Goal: Find specific page/section

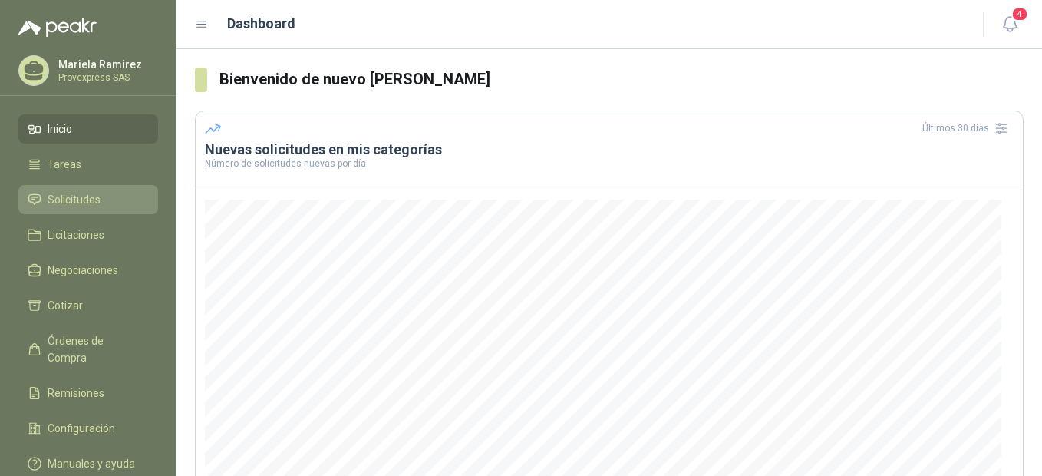
click at [66, 200] on span "Solicitudes" at bounding box center [74, 199] width 53 height 17
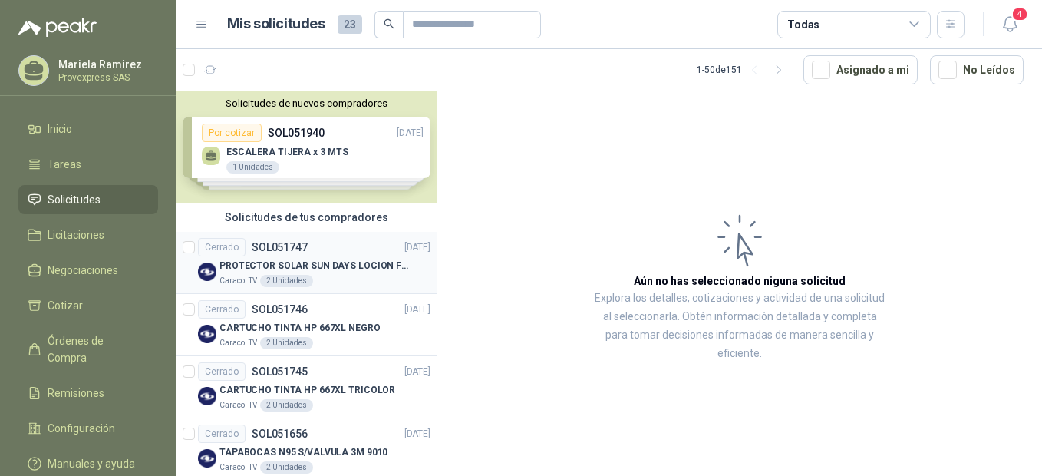
click at [216, 247] on div "Cerrado" at bounding box center [222, 247] width 48 height 18
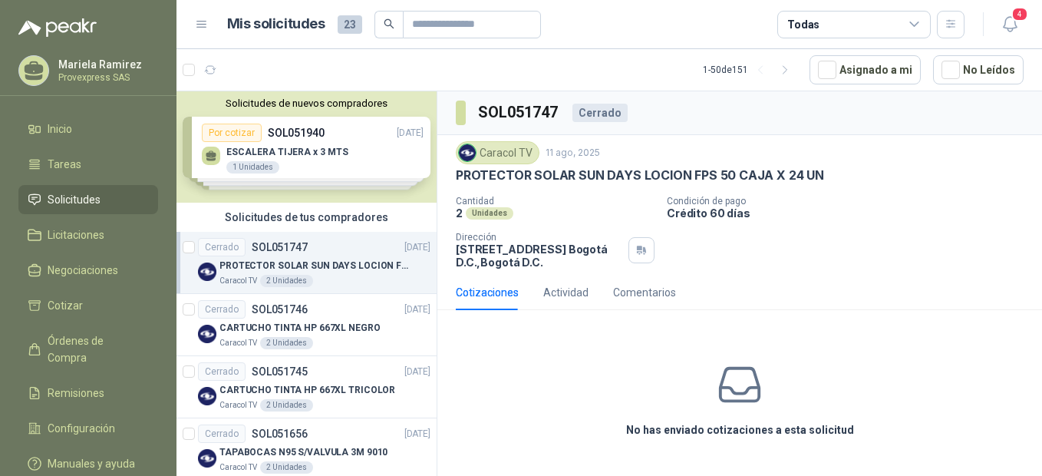
scroll to position [341, 0]
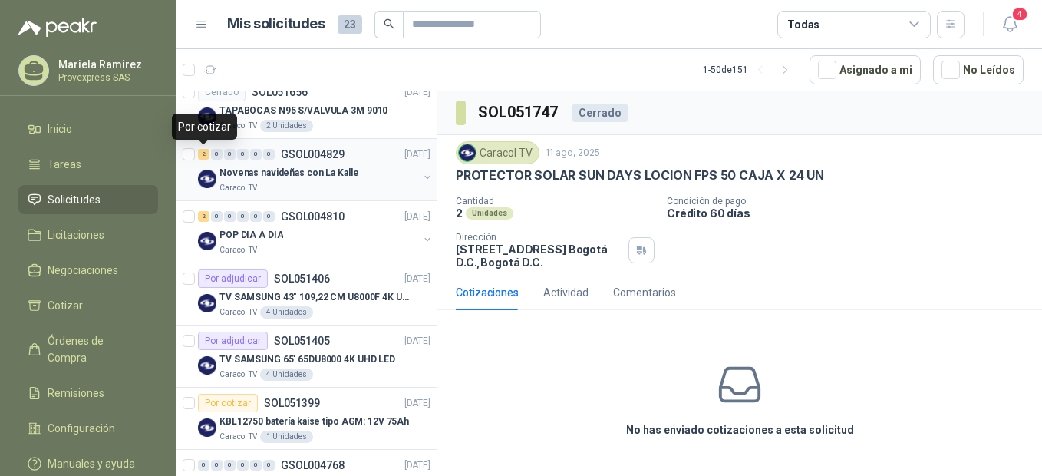
click at [203, 156] on div "2" at bounding box center [204, 154] width 12 height 11
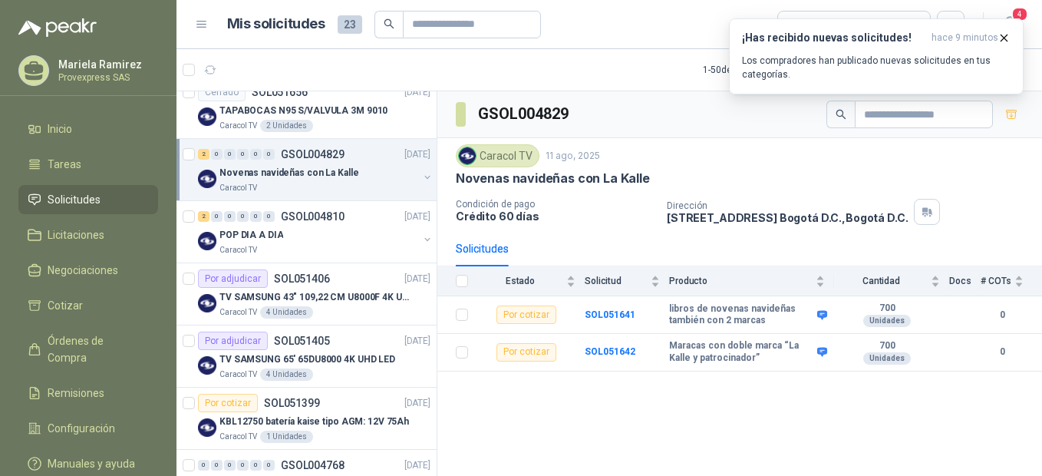
click at [754, 397] on div "GSOL004829 Caracol TV [DATE] Novenas navideñas con La Kalle Condición de pago C…" at bounding box center [739, 286] width 604 height 390
